Goal: Task Accomplishment & Management: Manage account settings

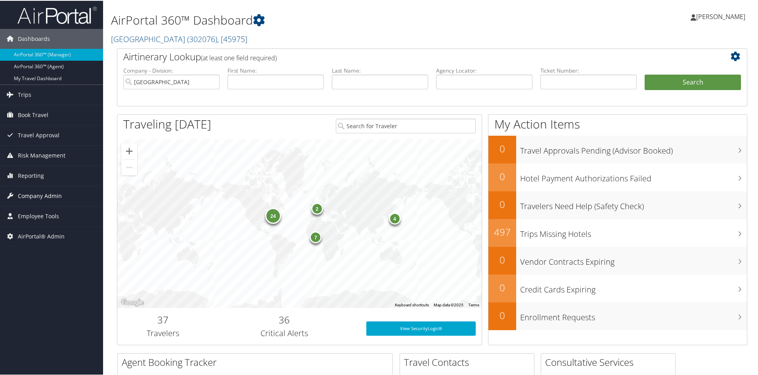
click at [42, 199] on span "Company Admin" at bounding box center [40, 195] width 44 height 20
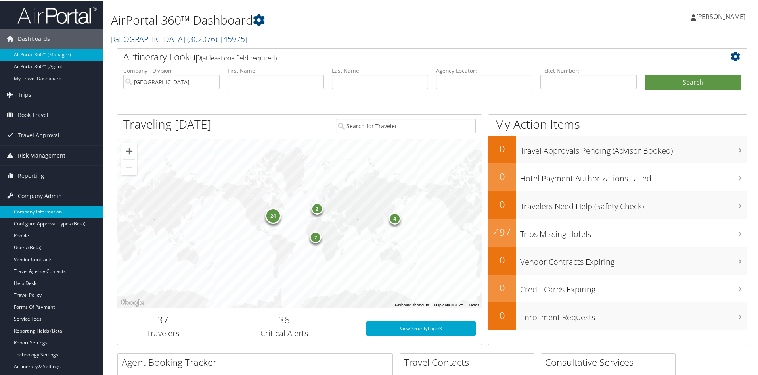
click at [41, 213] on link "Company Information" at bounding box center [51, 211] width 103 height 12
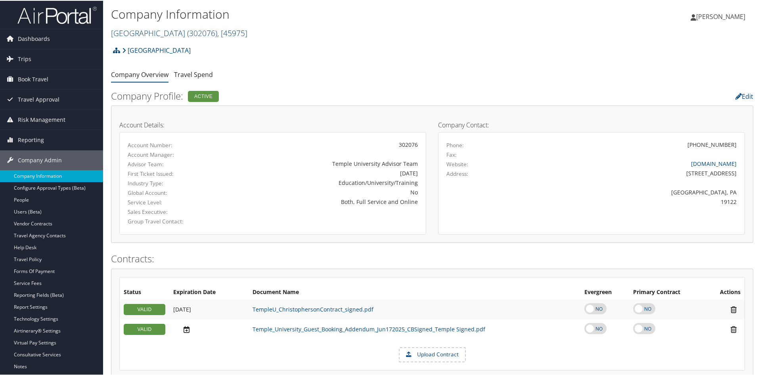
click at [157, 34] on link "[GEOGRAPHIC_DATA] ( 302076 ) , [ 45975 ]" at bounding box center [179, 32] width 136 height 11
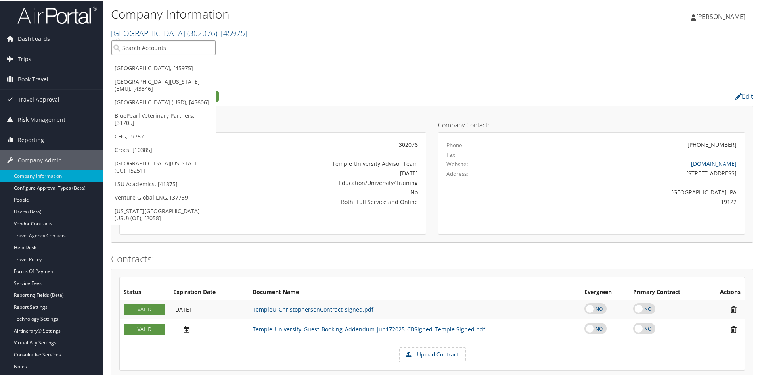
click at [157, 47] on input "search" at bounding box center [163, 47] width 104 height 15
type input "kamtech"
drag, startPoint x: 153, startPoint y: 45, endPoint x: 90, endPoint y: 49, distance: 63.2
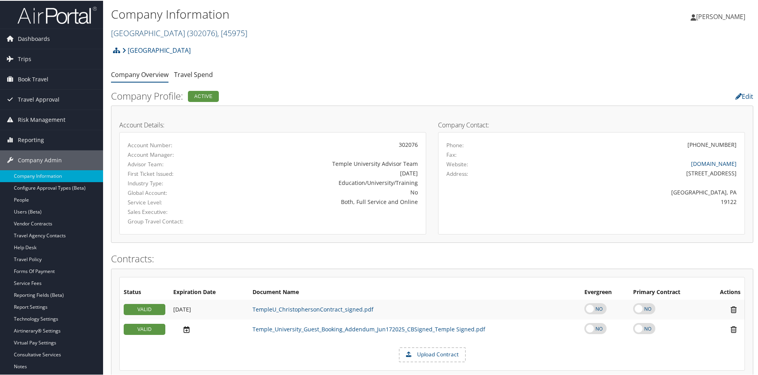
click at [157, 33] on link "[GEOGRAPHIC_DATA] ( 302076 ) , [ 45975 ]" at bounding box center [179, 32] width 136 height 11
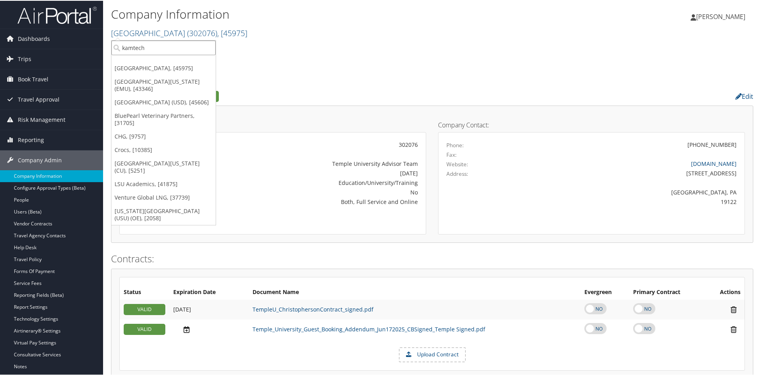
click at [154, 44] on input "kamtech" at bounding box center [163, 47] width 104 height 15
click at [154, 44] on input "search" at bounding box center [163, 47] width 104 height 15
type input "c"
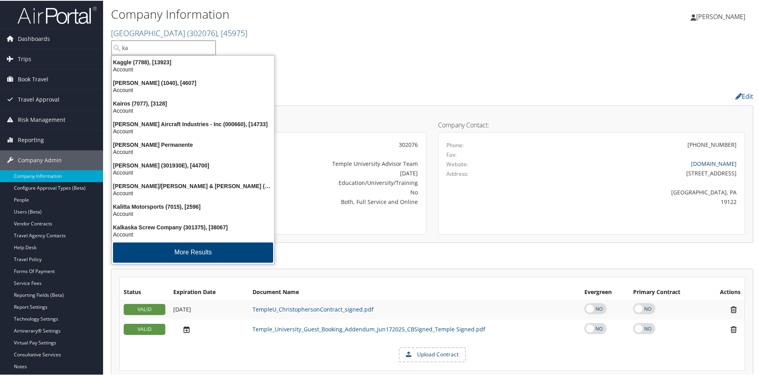
type input "kam"
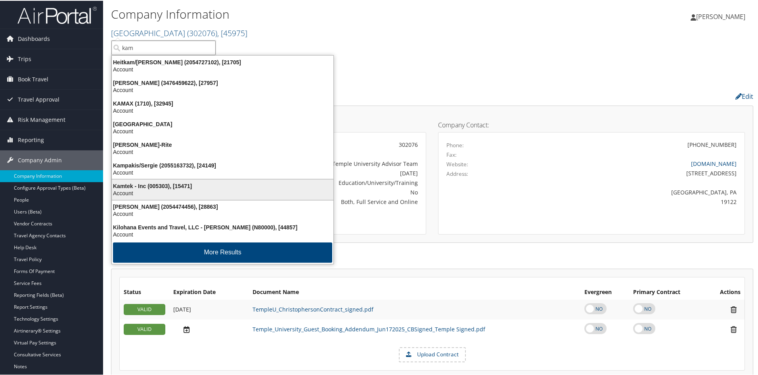
click at [171, 187] on div "Kamtek - Inc (005303), [15471]" at bounding box center [222, 185] width 231 height 7
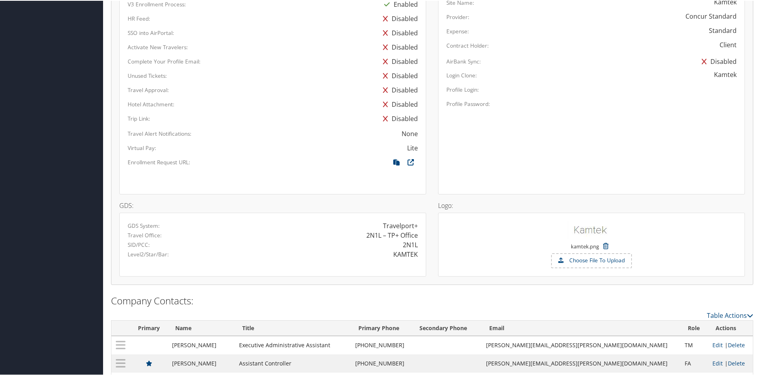
scroll to position [451, 0]
